Goal: Task Accomplishment & Management: Use online tool/utility

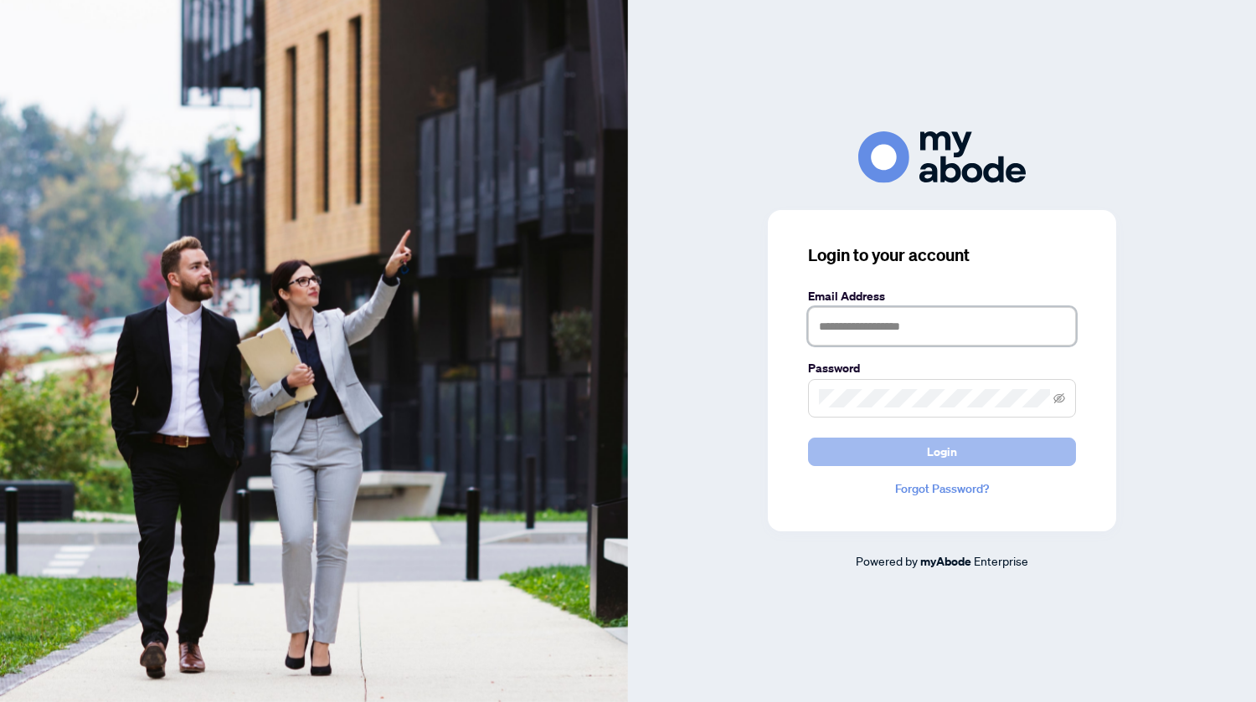
type input "**********"
click at [1004, 455] on button "Login" at bounding box center [942, 452] width 268 height 28
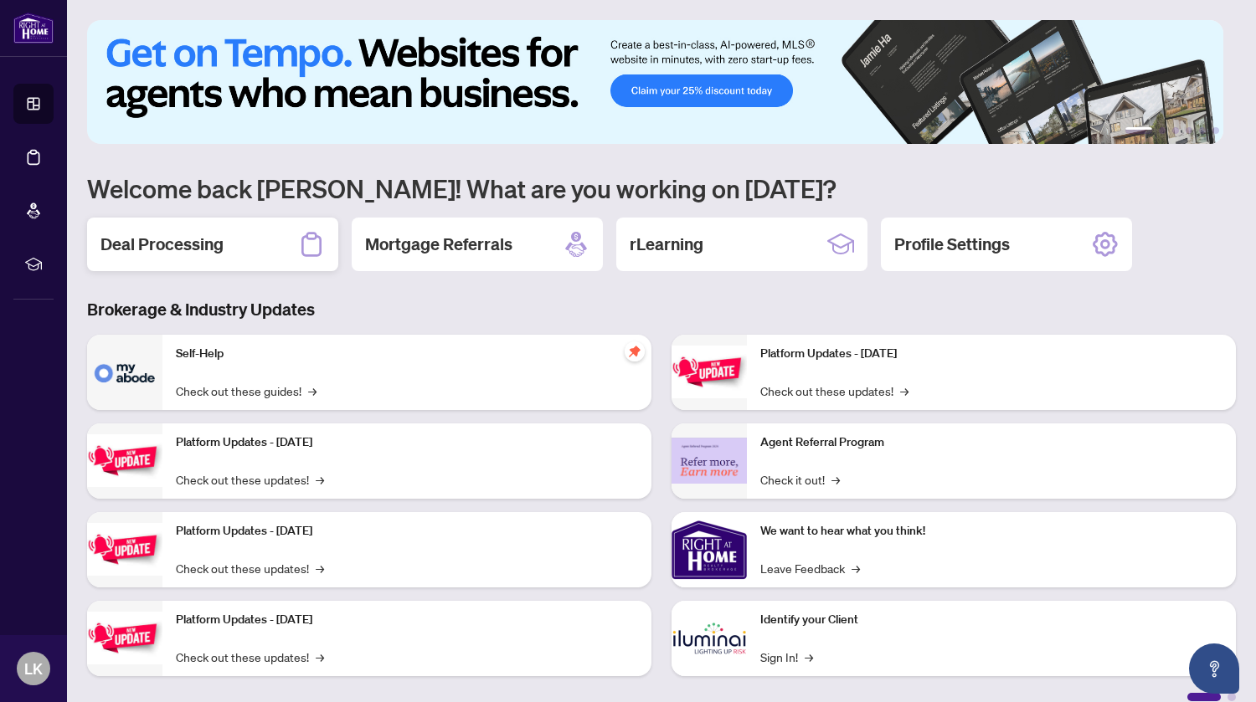
click at [193, 244] on h2 "Deal Processing" at bounding box center [161, 244] width 123 height 23
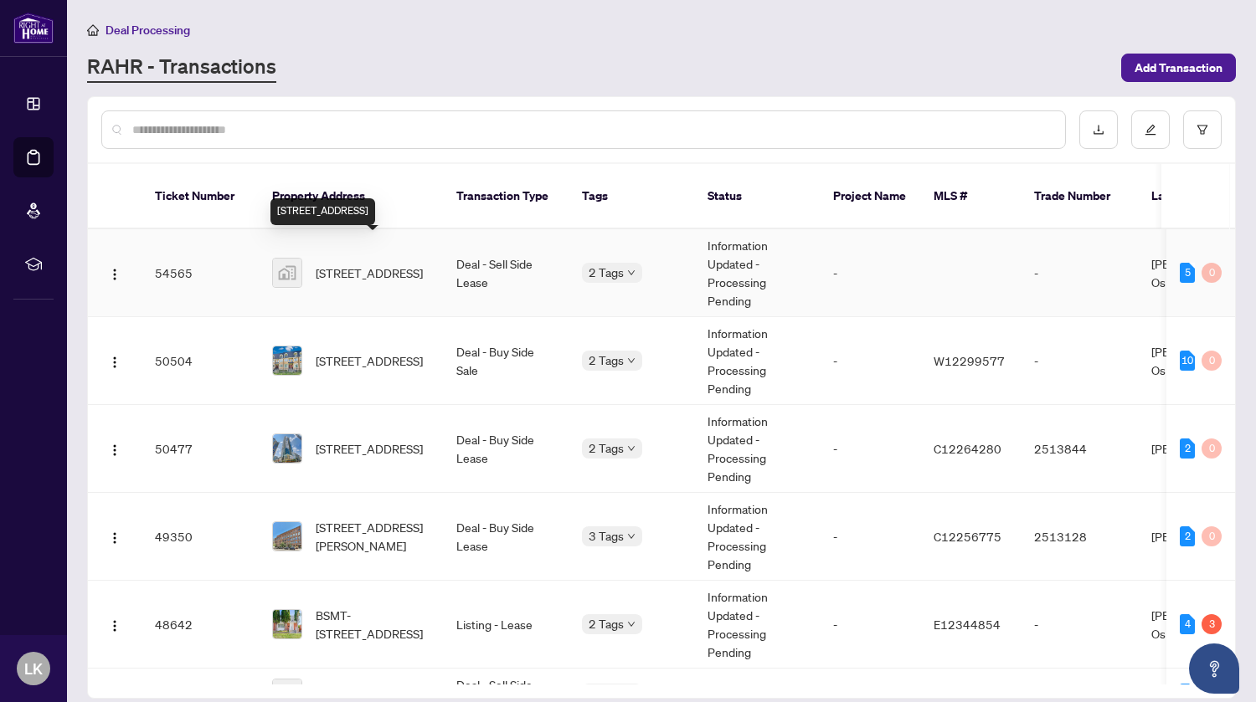
click at [392, 271] on span "[STREET_ADDRESS]" at bounding box center [369, 273] width 107 height 18
